Goal: Task Accomplishment & Management: Manage account settings

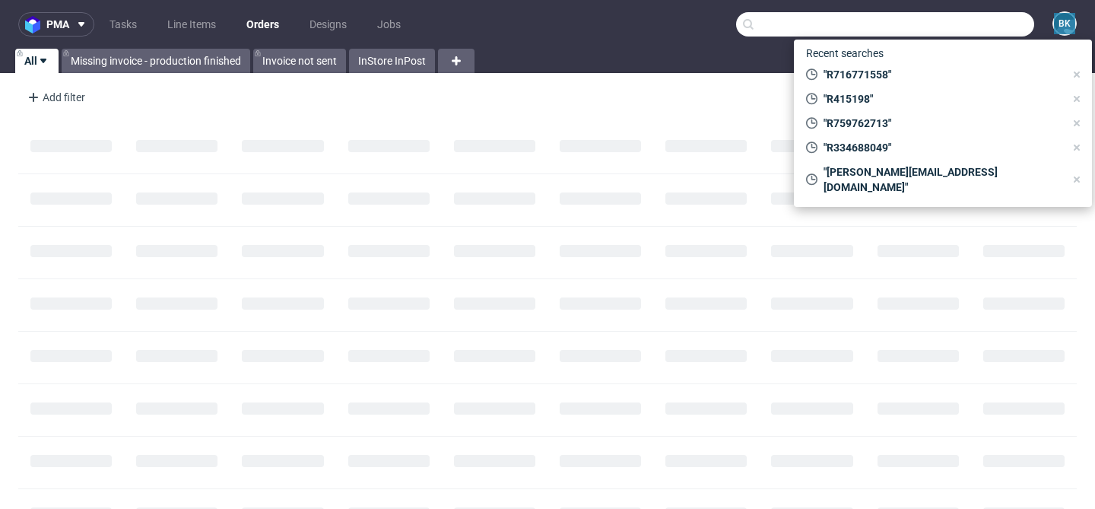
click at [970, 27] on input "text" at bounding box center [885, 24] width 298 height 24
paste input "R093758834"
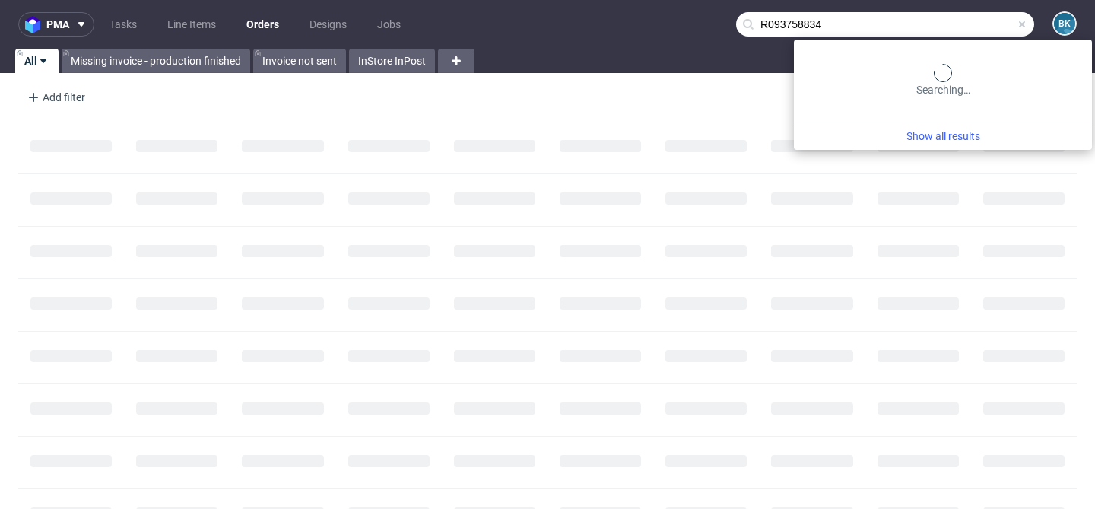
type input "R093758834"
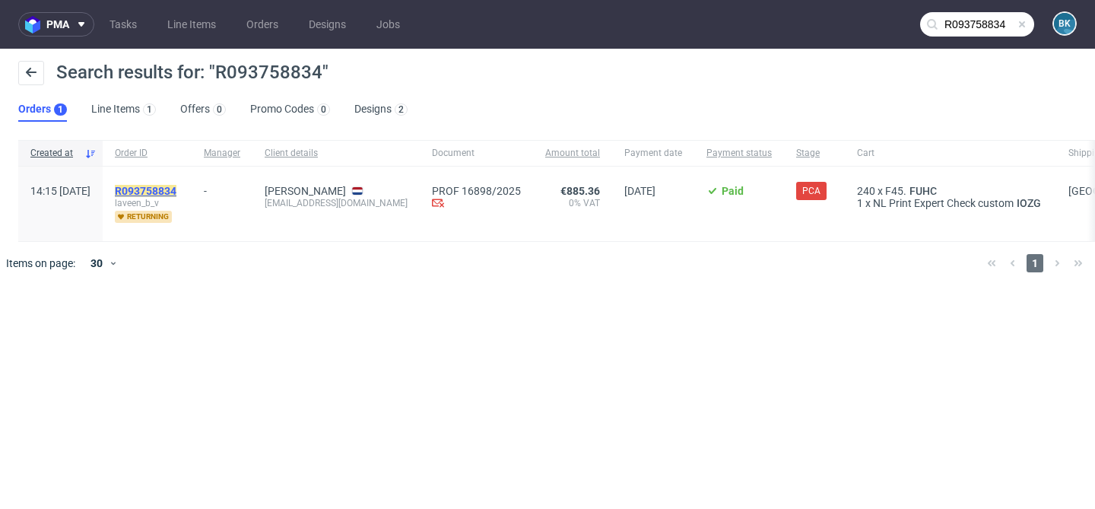
click at [176, 188] on mark "R093758834" at bounding box center [146, 191] width 62 height 12
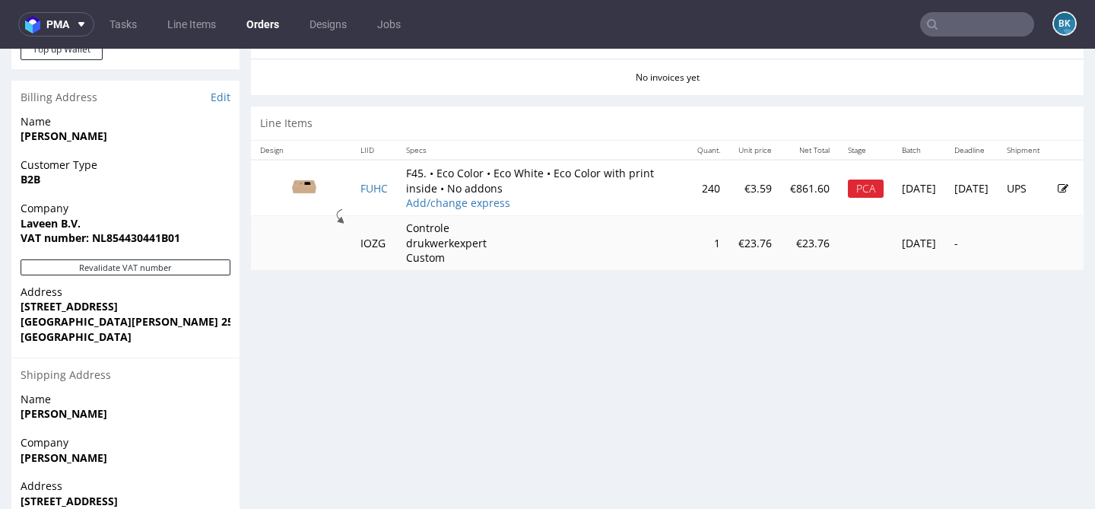
scroll to position [732, 0]
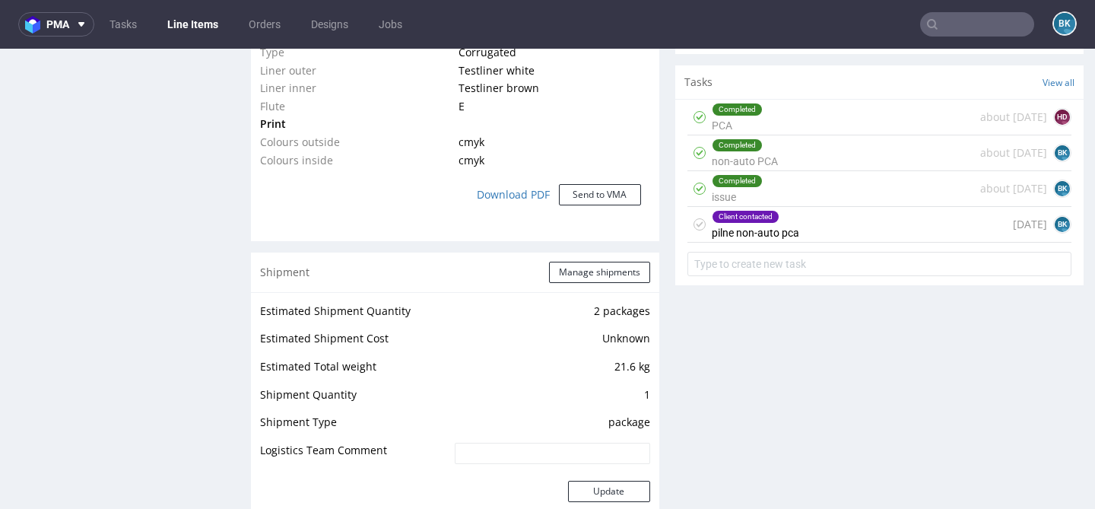
scroll to position [1395, 0]
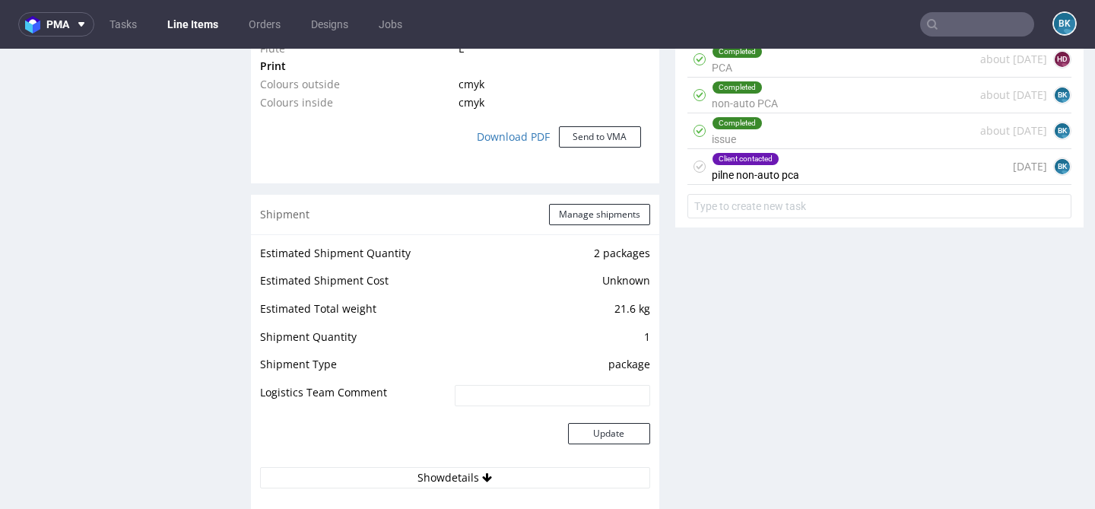
click at [787, 165] on div "Client contacted" at bounding box center [755, 159] width 86 height 12
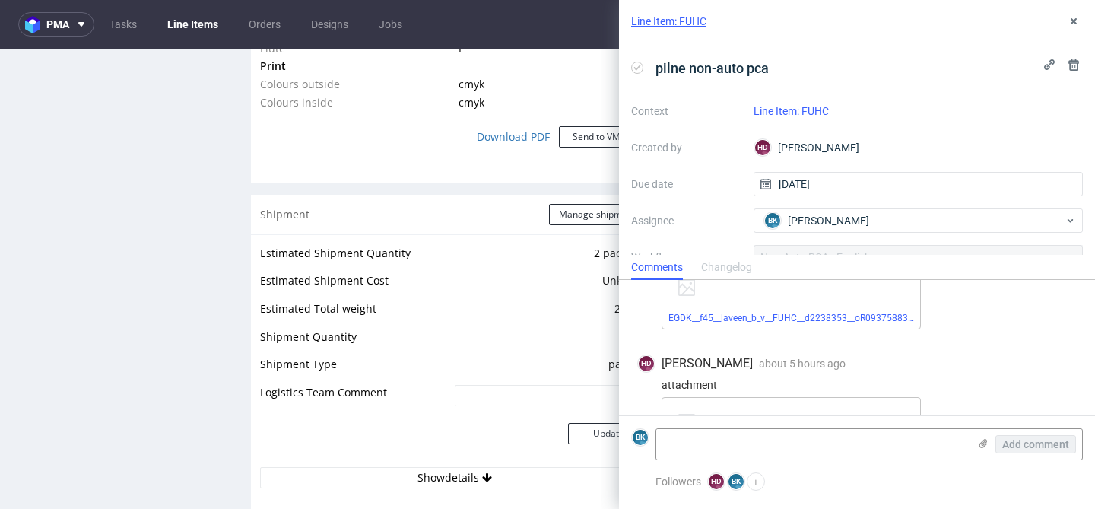
scroll to position [788, 0]
click at [754, 446] on textarea at bounding box center [812, 444] width 312 height 30
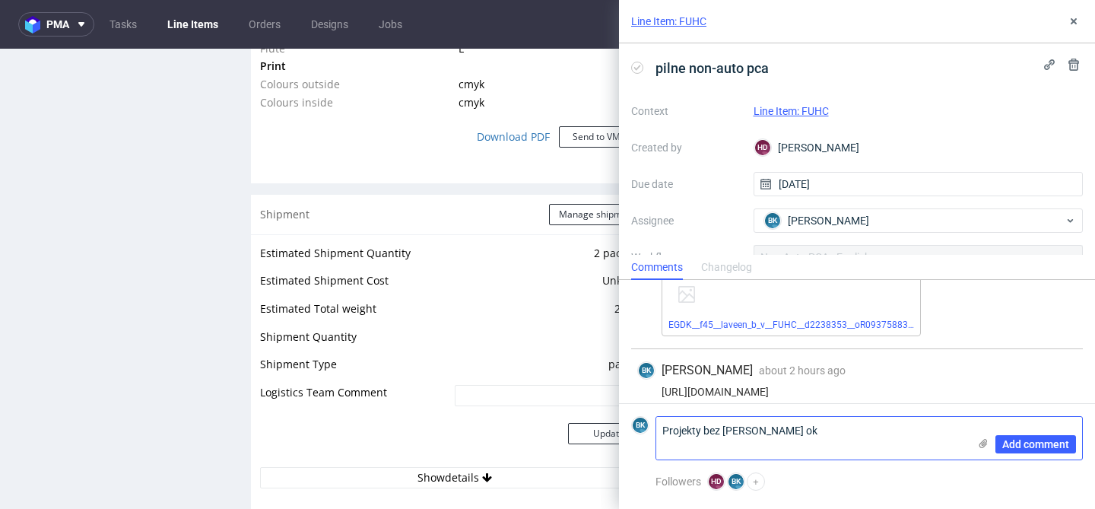
scroll to position [0, 0]
type textarea "Projekty bez [PERSON_NAME] ok"
click at [1037, 440] on span "Add comment" at bounding box center [1035, 444] width 67 height 11
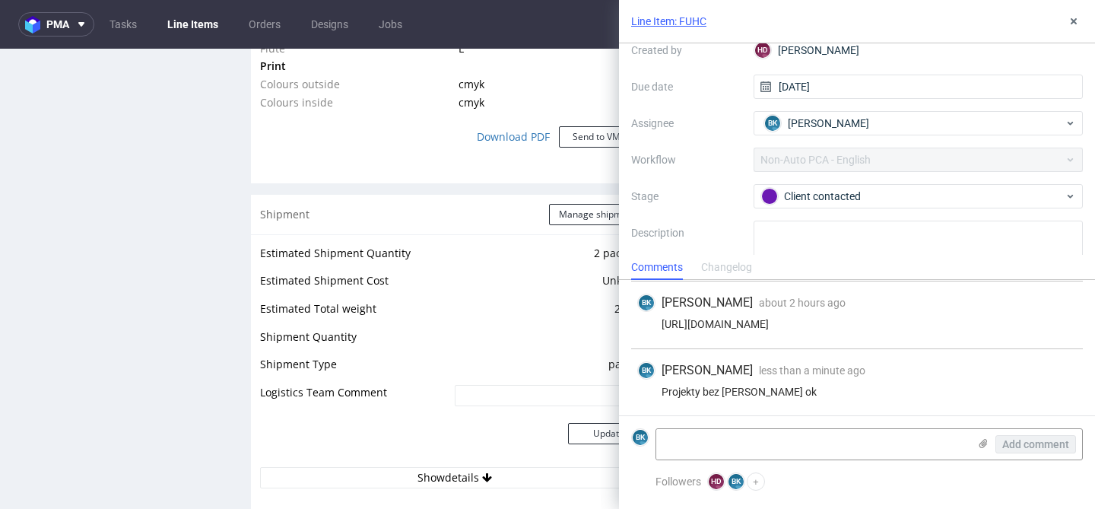
scroll to position [100, 0]
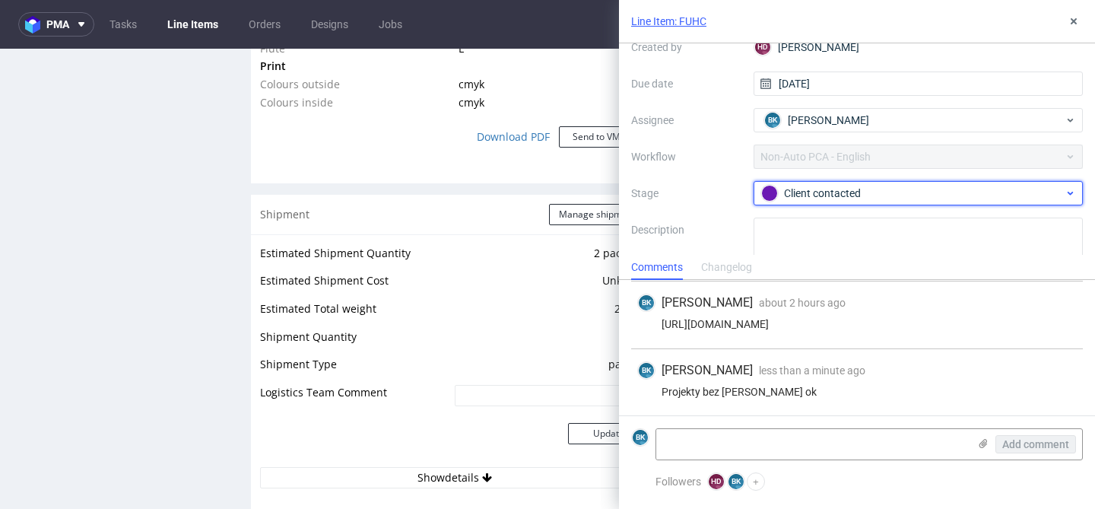
click at [870, 187] on div "Client contacted" at bounding box center [912, 193] width 303 height 17
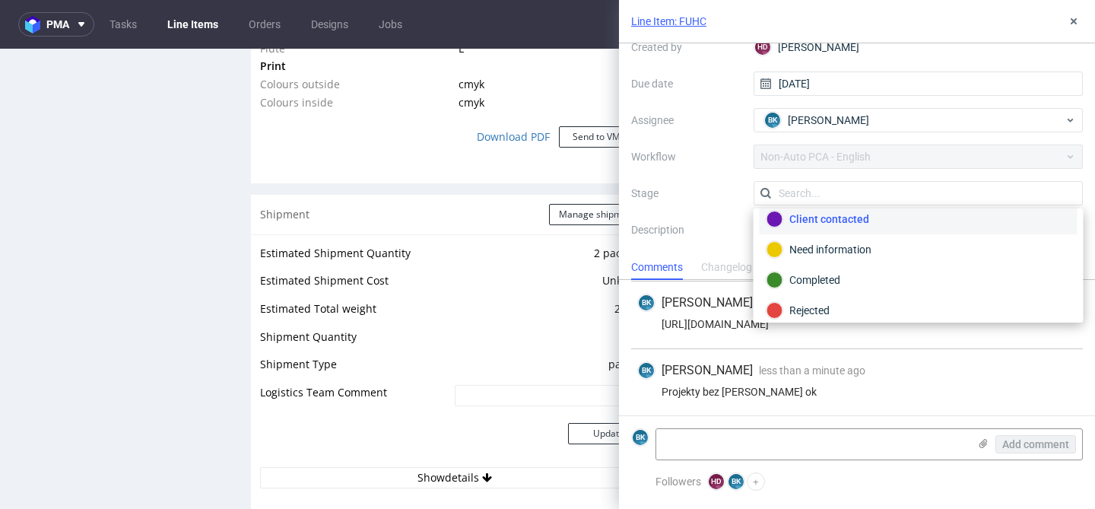
scroll to position [81, 0]
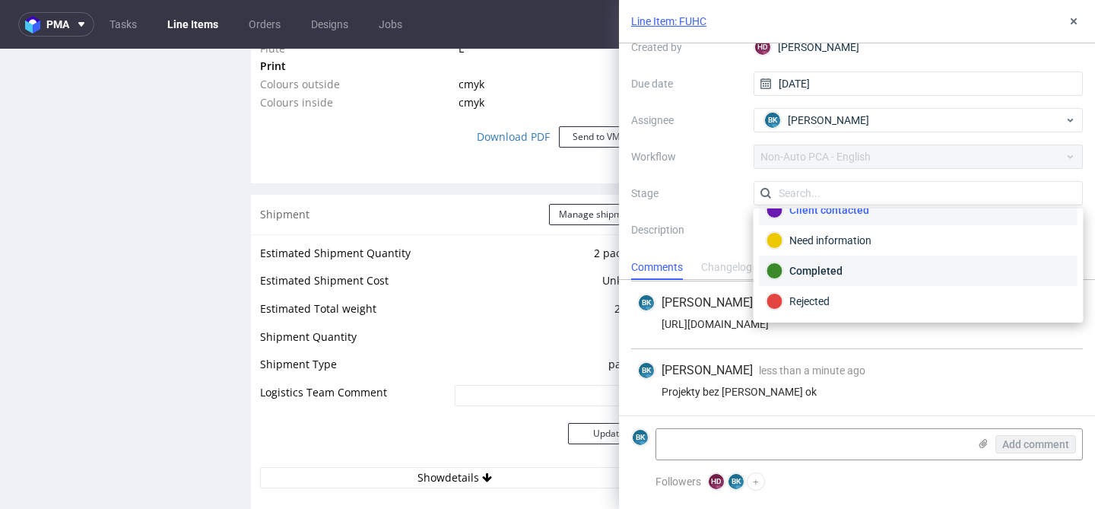
click at [842, 265] on div "Completed" at bounding box center [918, 270] width 304 height 17
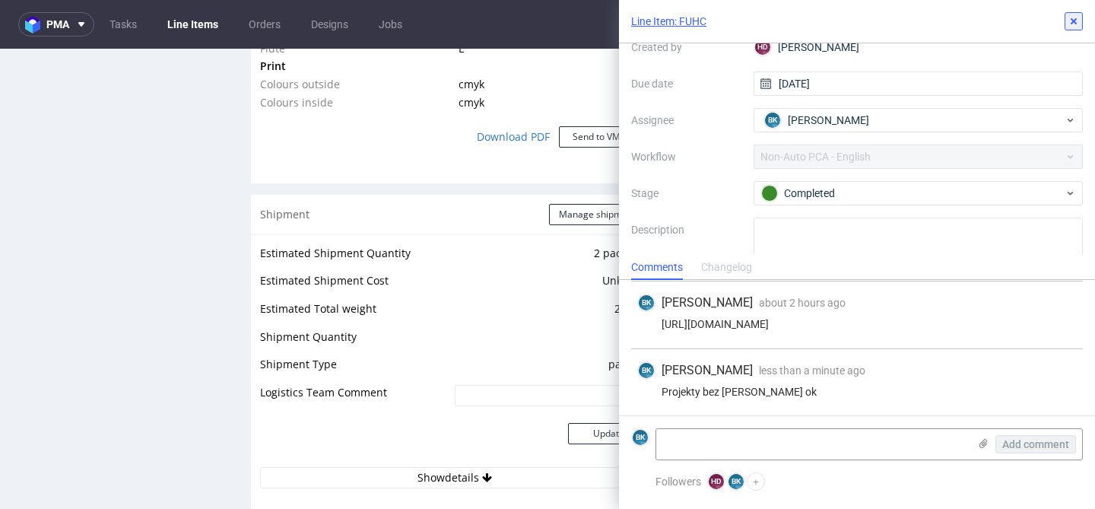
click at [1073, 19] on icon at bounding box center [1073, 21] width 12 height 12
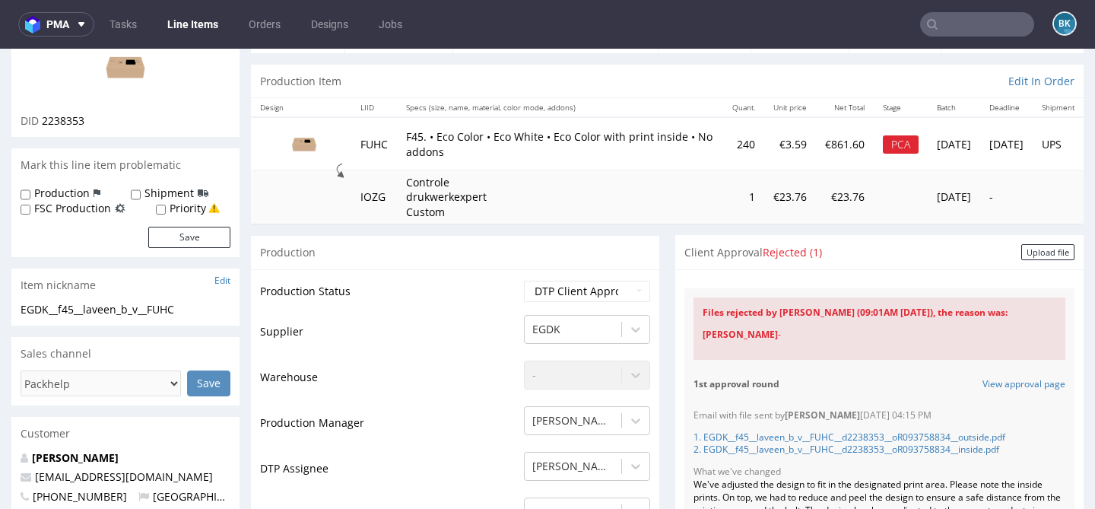
scroll to position [201, 0]
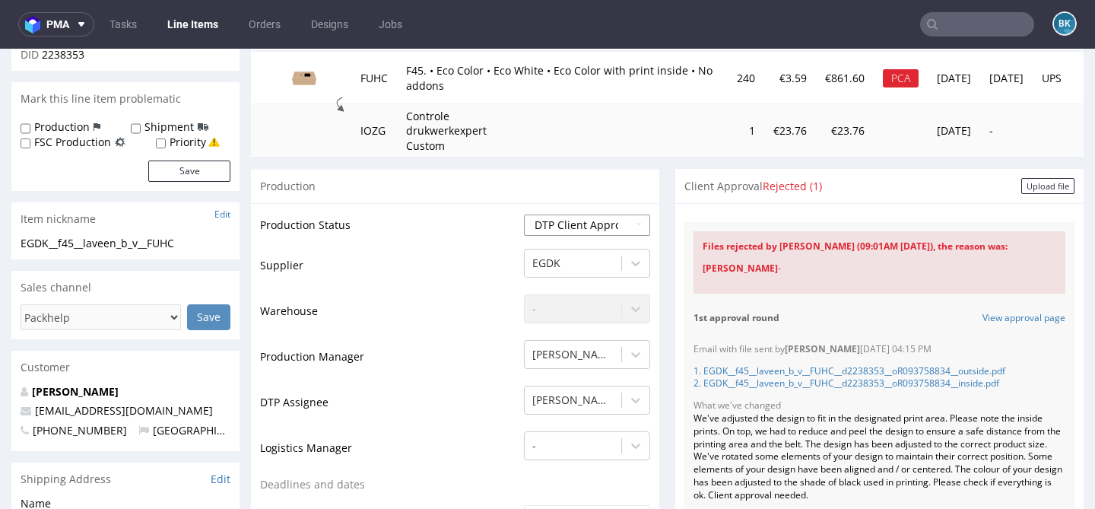
click at [585, 227] on select "Waiting for Artwork Waiting for Diecut Waiting for Mockup Waiting for DTP Waiti…" at bounding box center [587, 224] width 126 height 21
select select "back_for_dtp"
click at [524, 214] on select "Waiting for Artwork Waiting for Diecut Waiting for Mockup Waiting for DTP Waiti…" at bounding box center [587, 224] width 126 height 21
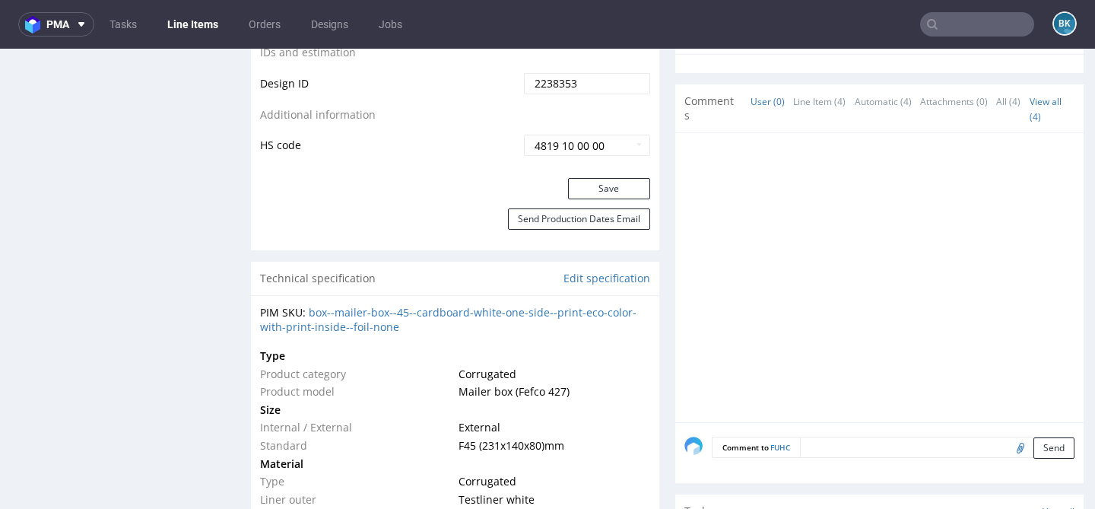
scroll to position [908, 0]
click at [624, 186] on button "Save" at bounding box center [609, 189] width 82 height 21
